Goal: Task Accomplishment & Management: Complete application form

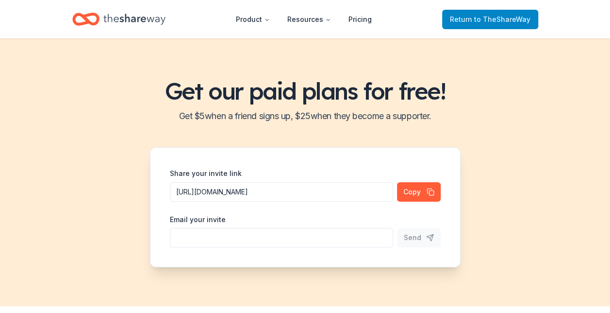
click at [507, 19] on span "to TheShareWay" at bounding box center [502, 19] width 56 height 8
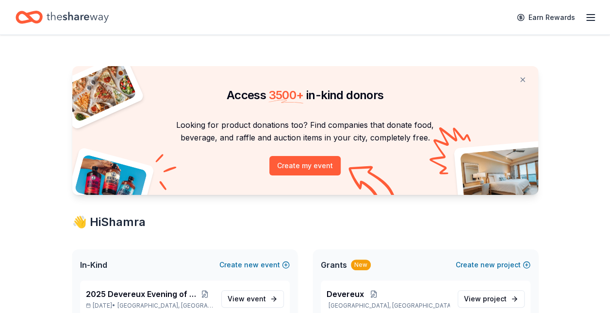
scroll to position [97, 0]
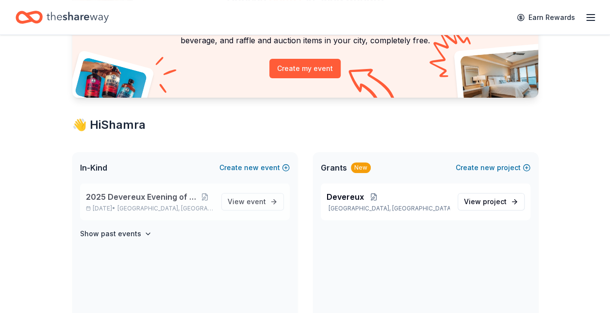
click at [161, 196] on span "2025 Devereux Evening of Hope" at bounding box center [141, 197] width 110 height 12
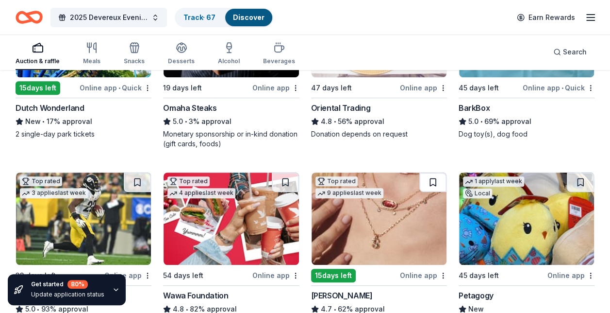
scroll to position [243, 0]
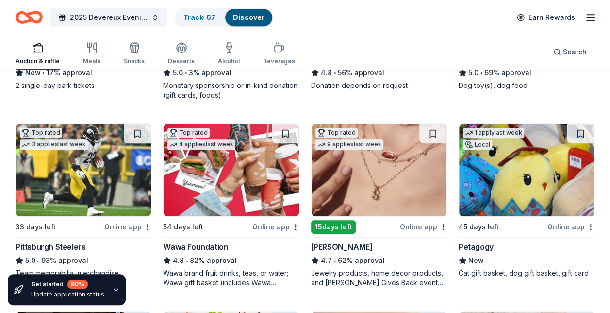
click at [484, 241] on div "Petagogy" at bounding box center [476, 247] width 35 height 12
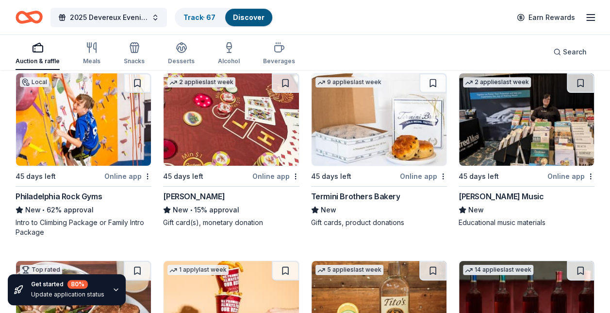
scroll to position [1735, 0]
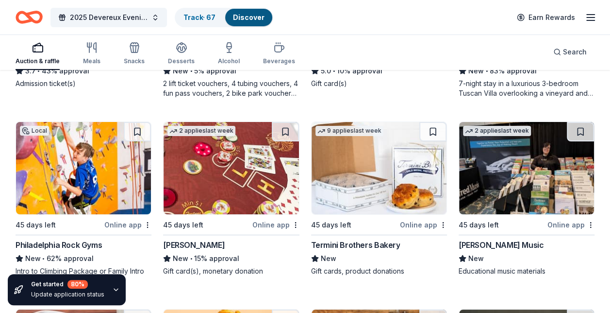
click at [354, 241] on div "Termini Brothers Bakery" at bounding box center [355, 245] width 89 height 12
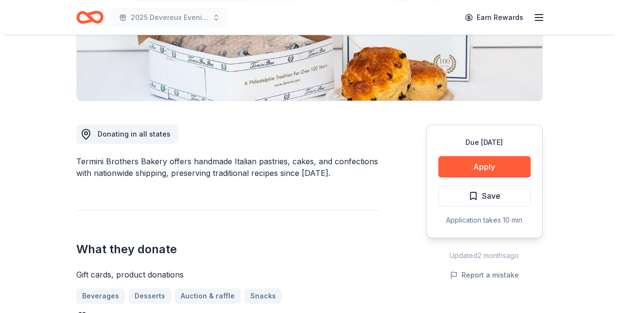
scroll to position [146, 0]
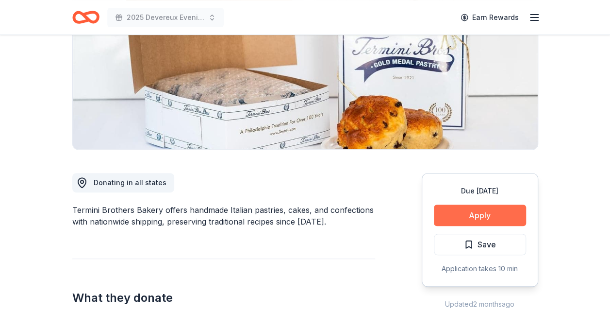
click at [486, 213] on button "Apply" at bounding box center [480, 214] width 92 height 21
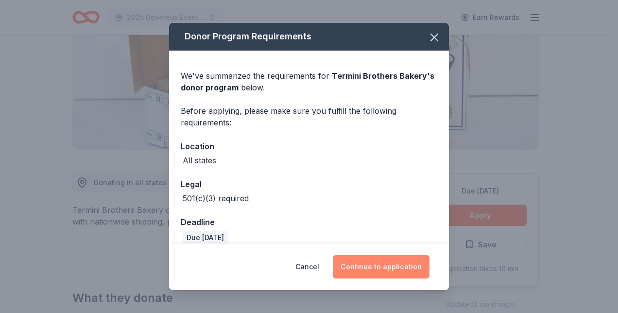
click at [394, 266] on button "Continue to application" at bounding box center [381, 266] width 97 height 23
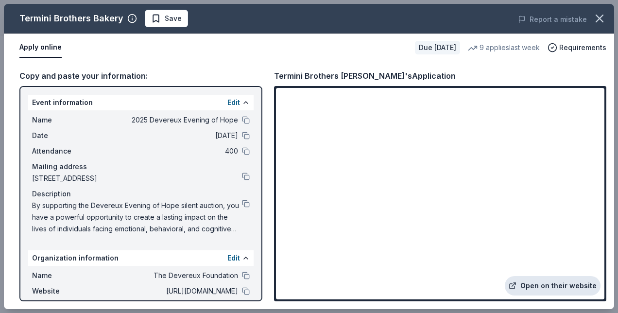
click at [544, 283] on link "Open on their website" at bounding box center [553, 285] width 96 height 19
